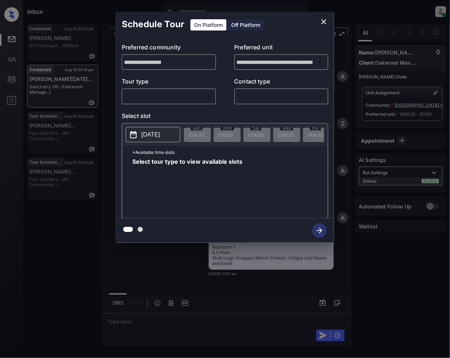
scroll to position [1544, 0]
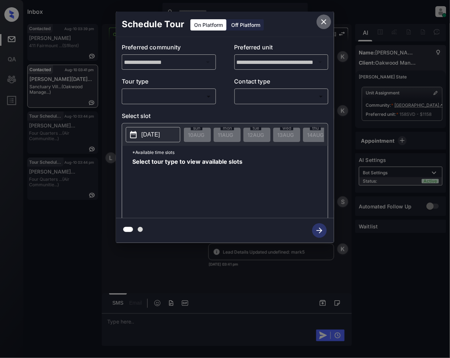
click at [326, 22] on icon "close" at bounding box center [323, 21] width 9 height 9
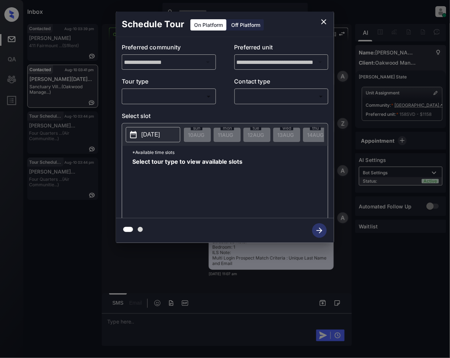
scroll to position [1544, 0]
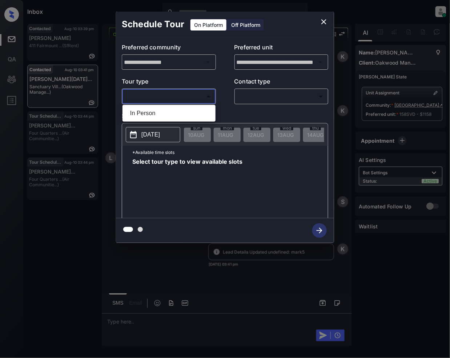
click at [172, 100] on body "Inbox Jeramie Castro Online Set yourself offline Set yourself on break Profile …" at bounding box center [225, 179] width 450 height 358
drag, startPoint x: 157, startPoint y: 112, endPoint x: 265, endPoint y: 84, distance: 110.7
click at [157, 111] on li "In Person" at bounding box center [168, 113] width 89 height 13
type input "********"
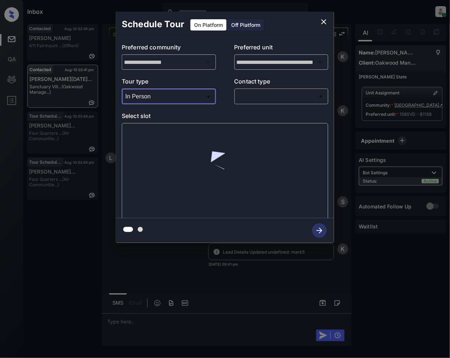
click at [257, 101] on body "Inbox Jeramie Castro Online Set yourself offline Set yourself on break Profile …" at bounding box center [225, 179] width 450 height 358
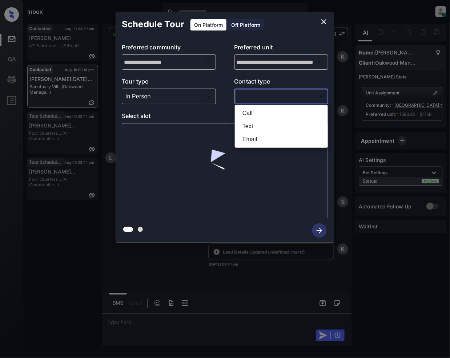
click at [253, 124] on li "Text" at bounding box center [281, 126] width 89 height 13
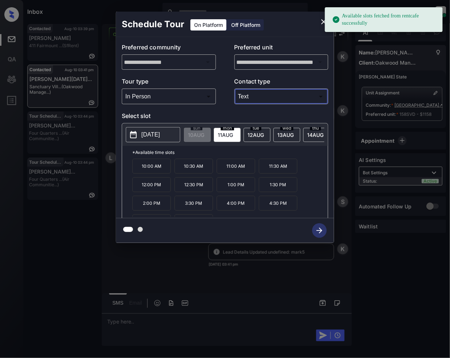
type input "****"
click at [204, 137] on span "12 AUG" at bounding box center [196, 135] width 16 height 6
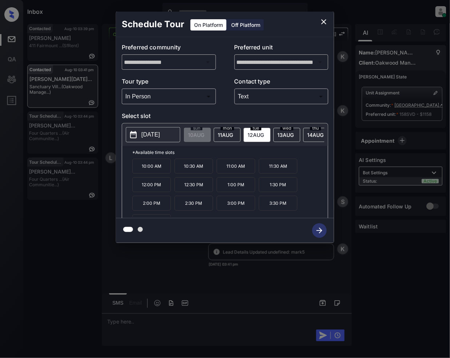
scroll to position [13, 0]
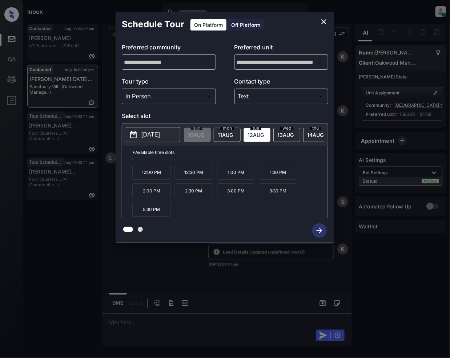
drag, startPoint x: 154, startPoint y: 216, endPoint x: 277, endPoint y: 241, distance: 125.3
click at [156, 216] on p "5:30 PM" at bounding box center [151, 209] width 39 height 15
click at [320, 235] on icon "button" at bounding box center [319, 231] width 15 height 15
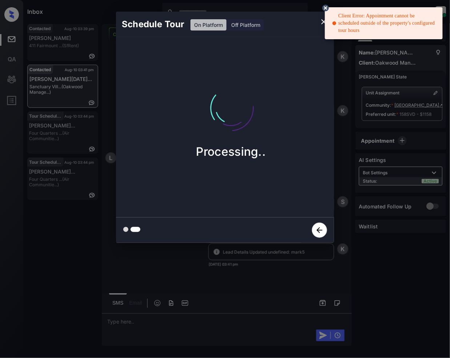
click at [326, 6] on icon at bounding box center [325, 8] width 7 height 7
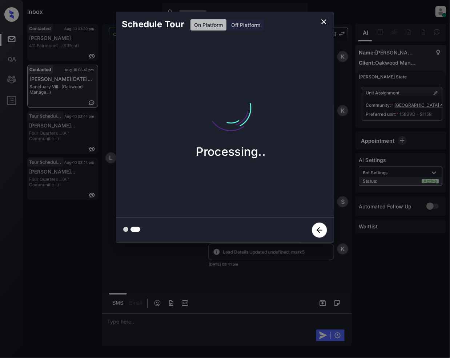
click at [326, 21] on icon "close" at bounding box center [323, 21] width 9 height 9
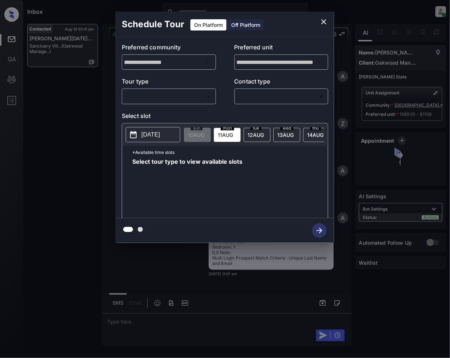
scroll to position [1544, 0]
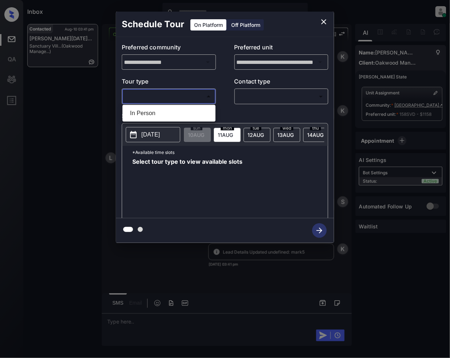
click at [198, 96] on body "Inbox [PERSON_NAME] Online Set yourself offline Set yourself on break Profile S…" at bounding box center [225, 179] width 450 height 358
click at [164, 112] on li "In Person" at bounding box center [168, 113] width 89 height 13
type input "********"
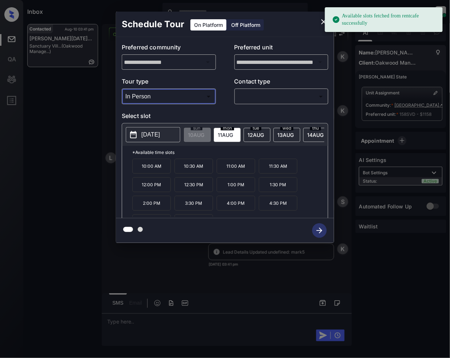
click at [204, 134] on span "12 AUG" at bounding box center [196, 135] width 16 height 6
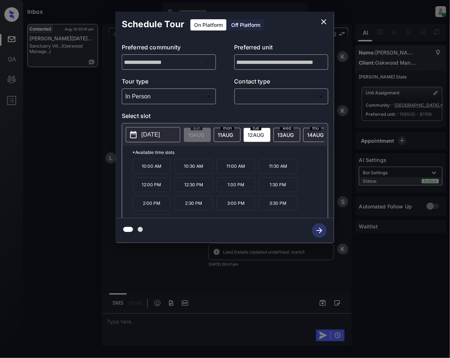
scroll to position [13, 0]
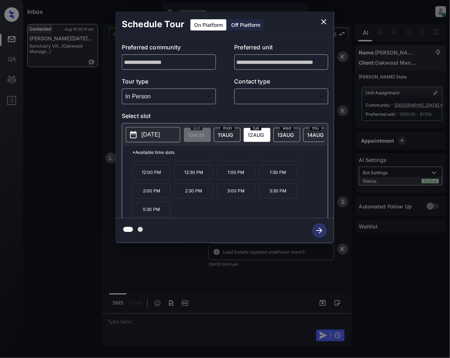
click at [157, 217] on p "5:30 PM" at bounding box center [151, 209] width 39 height 15
click at [323, 230] on icon "button" at bounding box center [319, 231] width 15 height 15
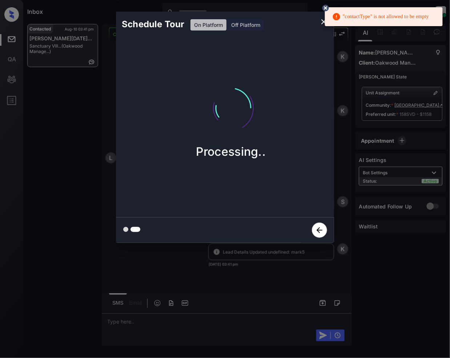
click at [325, 6] on icon at bounding box center [325, 8] width 7 height 7
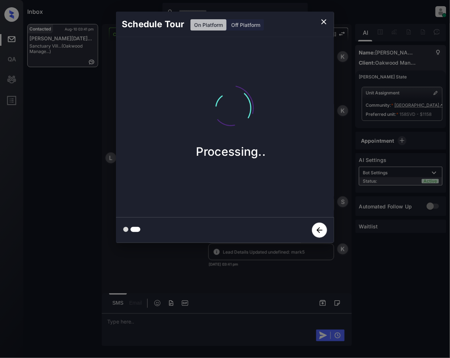
click at [326, 21] on icon "close" at bounding box center [323, 21] width 9 height 9
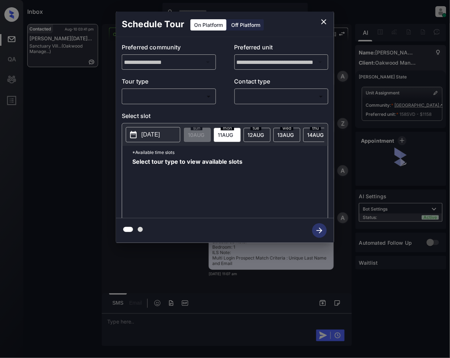
scroll to position [1544, 0]
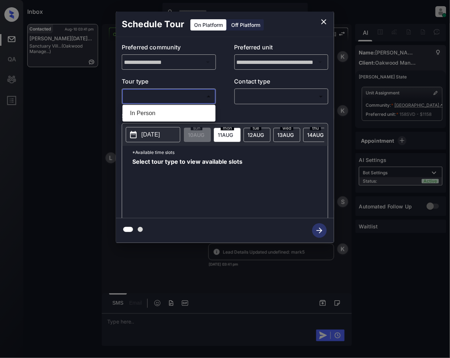
click at [164, 95] on body "Inbox Jeramie Castro Online Set yourself offline Set yourself on break Profile …" at bounding box center [225, 179] width 450 height 358
click at [134, 110] on li "In Person" at bounding box center [168, 113] width 89 height 13
type input "********"
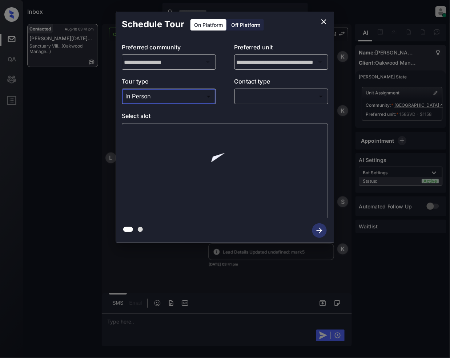
click at [248, 92] on body "Inbox Jeramie Castro Online Set yourself offline Set yourself on break Profile …" at bounding box center [225, 179] width 450 height 358
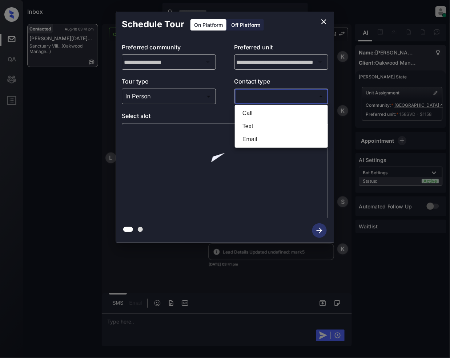
click at [251, 121] on li "Text" at bounding box center [281, 126] width 89 height 13
type input "****"
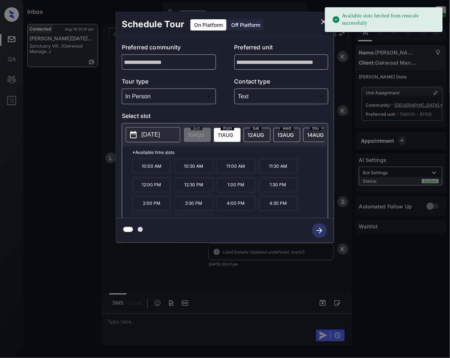
click at [204, 133] on span "12 AUG" at bounding box center [196, 135] width 16 height 6
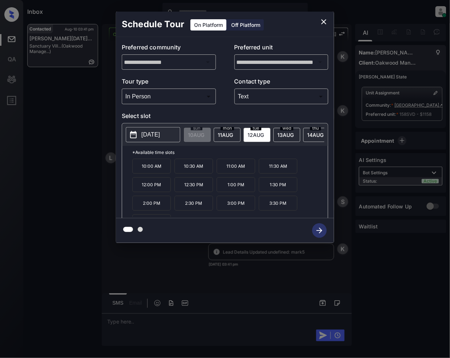
scroll to position [13, 0]
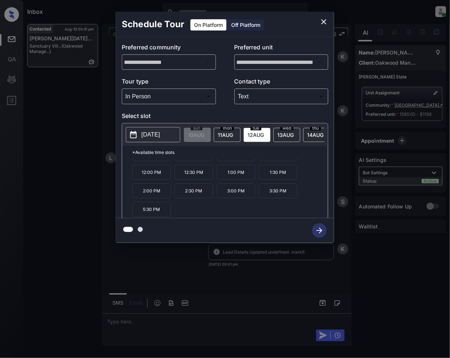
click at [148, 217] on p "5:30 PM" at bounding box center [151, 209] width 39 height 15
click at [318, 234] on icon "button" at bounding box center [319, 231] width 15 height 15
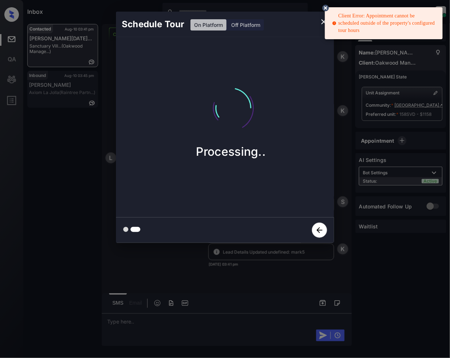
click at [373, 15] on div "Client Error: Appointment cannot be scheduled outside of the property's configu…" at bounding box center [384, 23] width 105 height 28
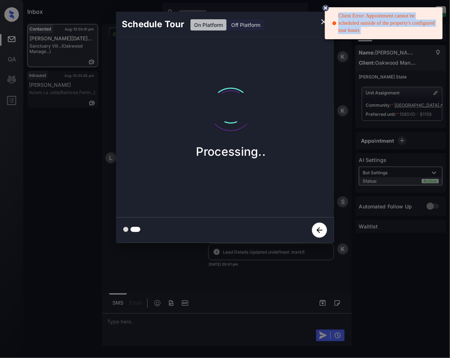
copy div "Client Error: Appointment cannot be scheduled outside of the property's configu…"
click at [373, 15] on div "Client Error: Appointment cannot be scheduled outside of the property's configu…" at bounding box center [384, 23] width 105 height 28
click at [326, 8] on circle at bounding box center [325, 8] width 4 height 4
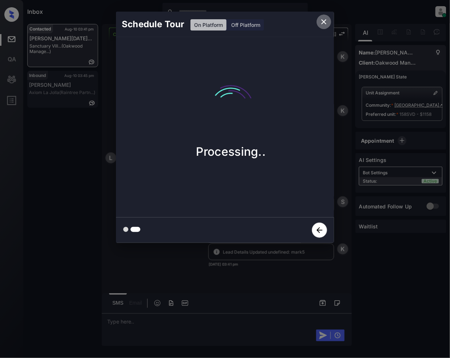
click at [324, 21] on icon "close" at bounding box center [323, 21] width 9 height 9
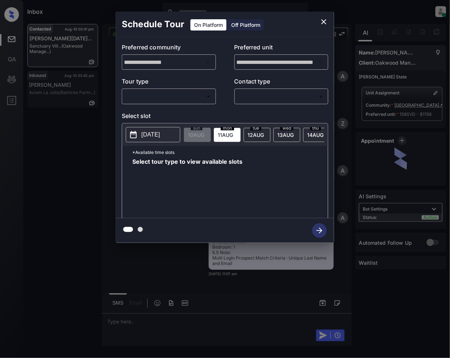
scroll to position [1544, 0]
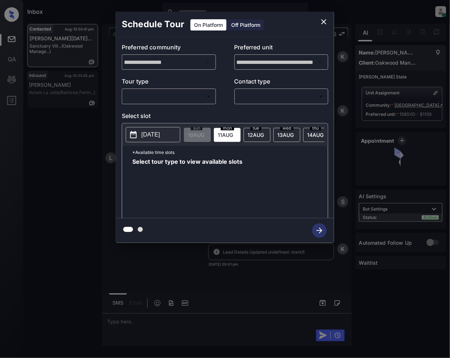
drag, startPoint x: 174, startPoint y: 103, endPoint x: 168, endPoint y: 108, distance: 7.7
click at [174, 102] on div "​ ​" at bounding box center [169, 97] width 94 height 16
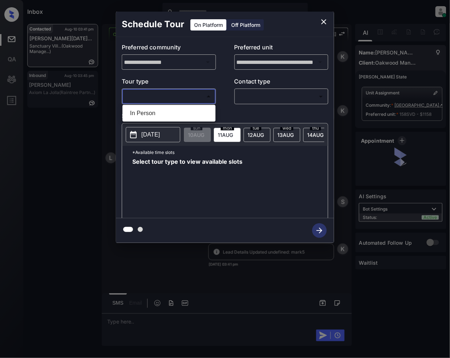
click at [166, 92] on body "Inbox Jeramie Castro Online Set yourself offline Set yourself on break Profile …" at bounding box center [225, 179] width 450 height 358
drag, startPoint x: 153, startPoint y: 110, endPoint x: 253, endPoint y: 92, distance: 102.2
click at [152, 110] on li "In Person" at bounding box center [168, 113] width 89 height 13
type input "********"
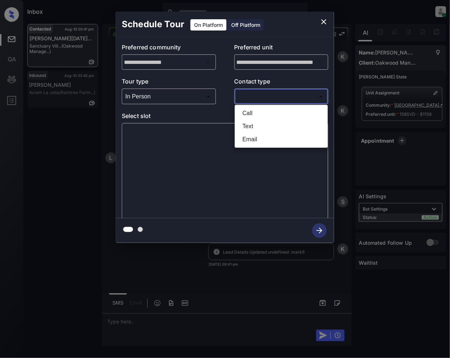
click at [254, 92] on body "Inbox Jeramie Castro Online Set yourself offline Set yourself on break Profile …" at bounding box center [225, 179] width 450 height 358
drag, startPoint x: 265, startPoint y: 128, endPoint x: 268, endPoint y: 140, distance: 12.2
click at [263, 128] on li "Text" at bounding box center [281, 126] width 89 height 13
type input "****"
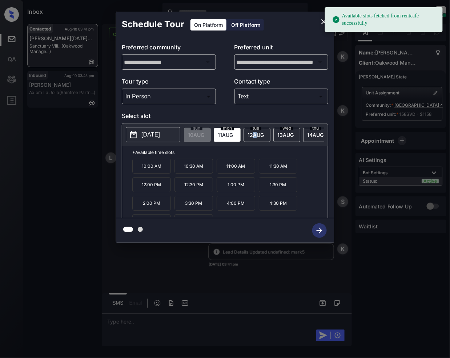
click at [204, 133] on span "[DATE]" at bounding box center [196, 135] width 16 height 6
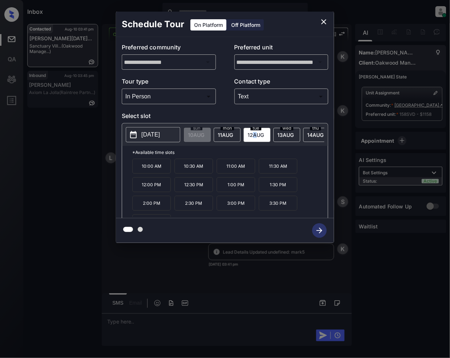
scroll to position [13, 0]
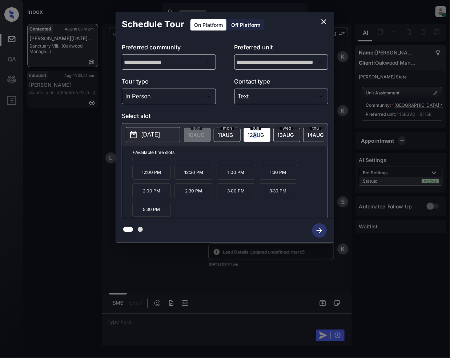
click at [323, 22] on icon "close" at bounding box center [323, 21] width 9 height 9
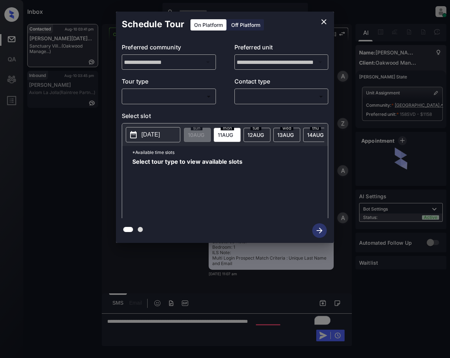
click at [165, 93] on body "Inbox [PERSON_NAME] Online Set yourself offline Set yourself on break Profile S…" at bounding box center [225, 179] width 450 height 358
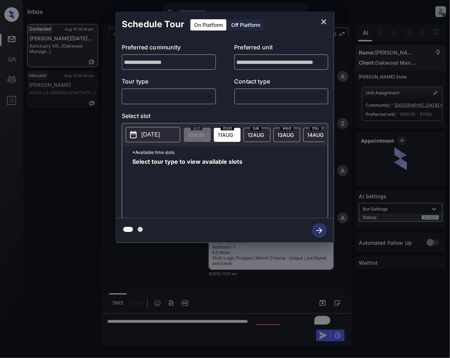
scroll to position [1544, 0]
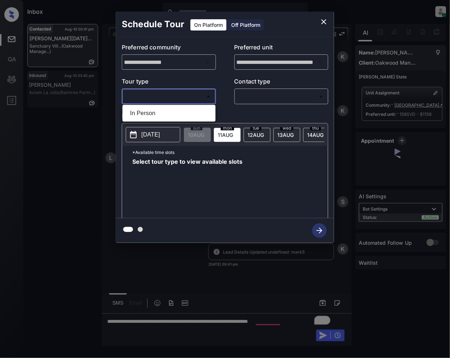
click at [159, 111] on li "In Person" at bounding box center [168, 113] width 89 height 13
type input "********"
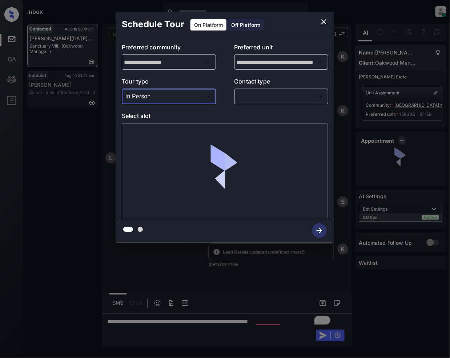
click at [257, 93] on body "Inbox [PERSON_NAME] Online Set yourself offline Set yourself on break Profile S…" at bounding box center [225, 179] width 450 height 358
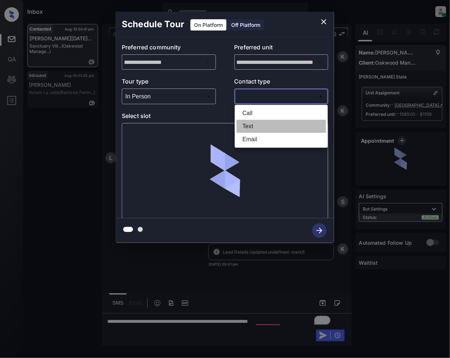
click at [257, 125] on li "Text" at bounding box center [281, 126] width 89 height 13
type input "****"
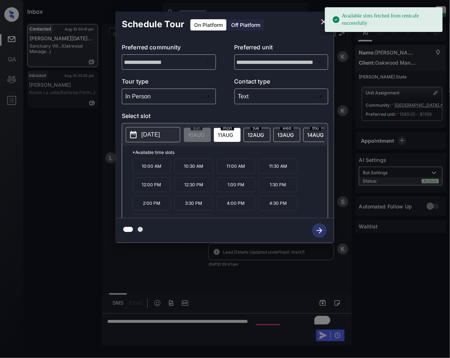
click at [204, 133] on span "12 AUG" at bounding box center [196, 135] width 16 height 6
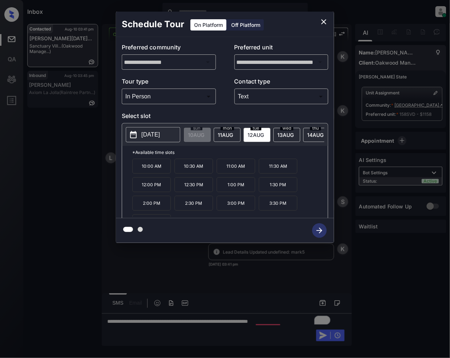
scroll to position [13, 0]
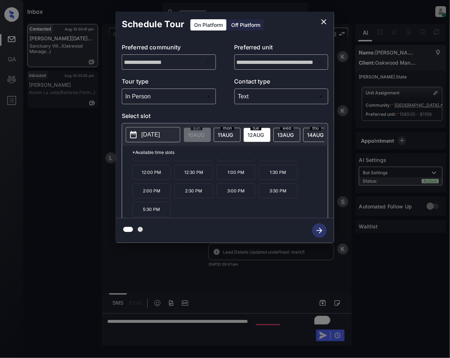
click at [323, 21] on icon "close" at bounding box center [323, 21] width 9 height 9
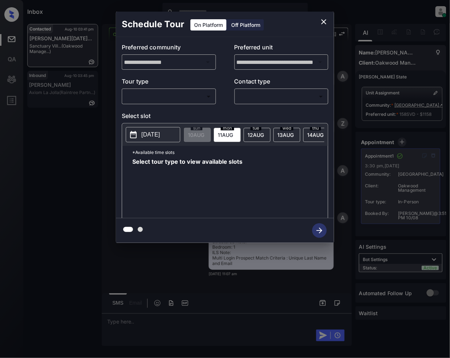
scroll to position [2162, 0]
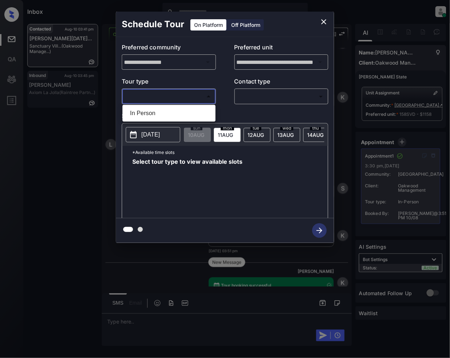
click at [210, 98] on body "Inbox [PERSON_NAME] Online Set yourself offline Set yourself on break Profile S…" at bounding box center [225, 179] width 450 height 358
click at [325, 24] on div at bounding box center [225, 179] width 450 height 358
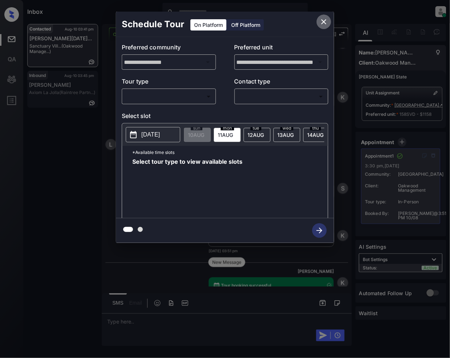
click at [325, 24] on icon "close" at bounding box center [323, 21] width 9 height 9
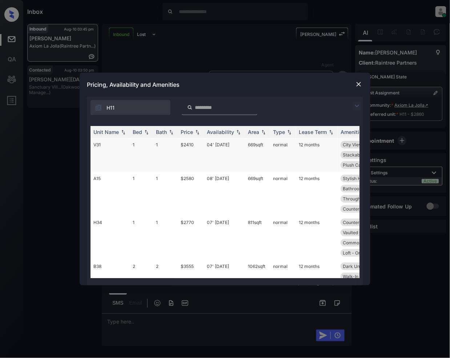
scroll to position [551, 0]
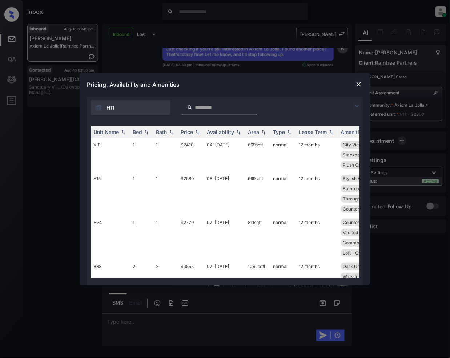
click at [356, 103] on img at bounding box center [357, 106] width 9 height 9
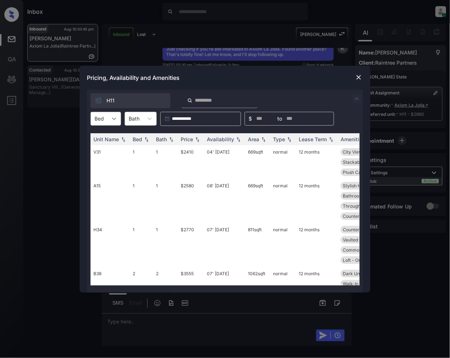
click at [113, 116] on icon at bounding box center [113, 118] width 7 height 7
click at [96, 149] on div "2" at bounding box center [105, 149] width 31 height 13
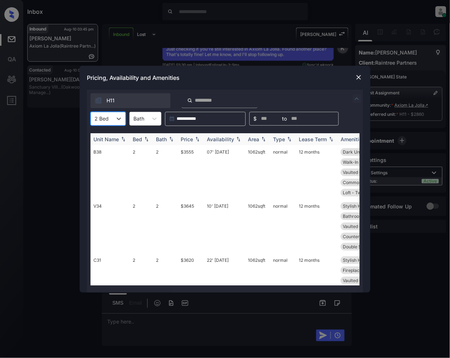
click at [198, 141] on img at bounding box center [197, 139] width 7 height 5
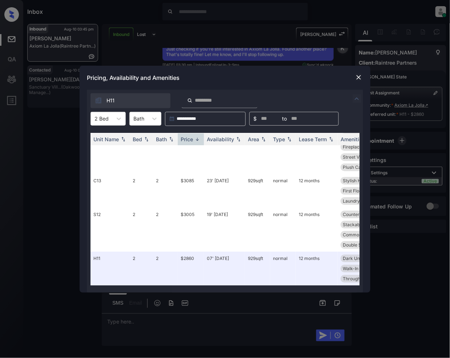
click at [221, 327] on div "**********" at bounding box center [225, 179] width 450 height 358
click at [215, 323] on div "**********" at bounding box center [225, 179] width 450 height 358
click at [357, 76] on img at bounding box center [358, 77] width 7 height 7
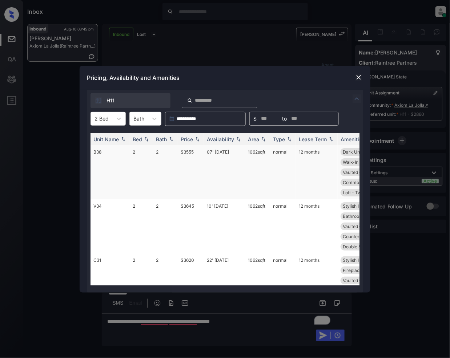
scroll to position [689, 0]
click at [198, 141] on img at bounding box center [197, 139] width 7 height 5
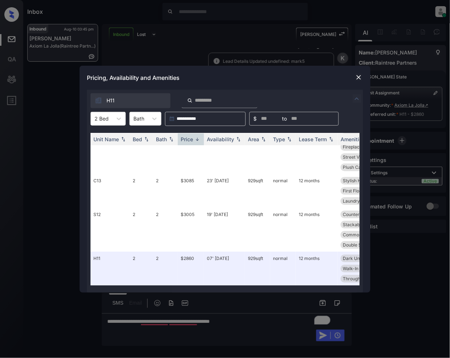
click at [274, 323] on div "**********" at bounding box center [225, 179] width 450 height 358
click at [266, 322] on div "**********" at bounding box center [225, 179] width 450 height 358
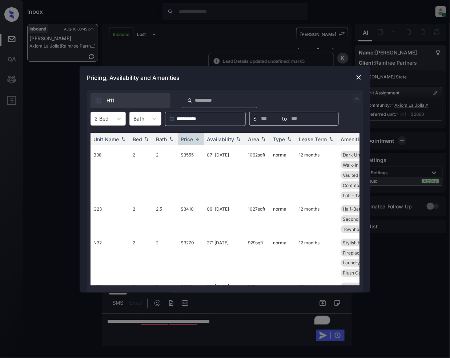
scroll to position [214, 0]
click at [358, 77] on img at bounding box center [358, 77] width 7 height 7
